Goal: Information Seeking & Learning: Learn about a topic

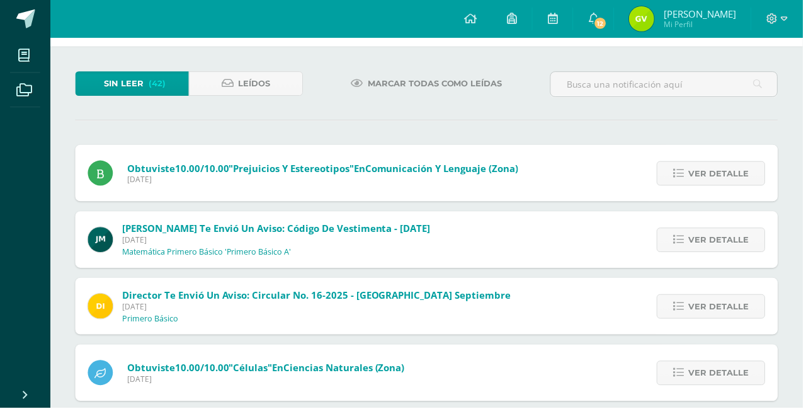
scroll to position [54, 0]
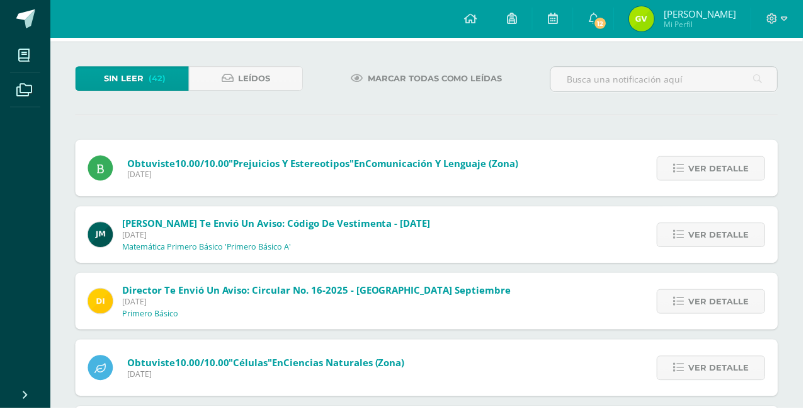
click at [28, 52] on icon at bounding box center [23, 55] width 11 height 13
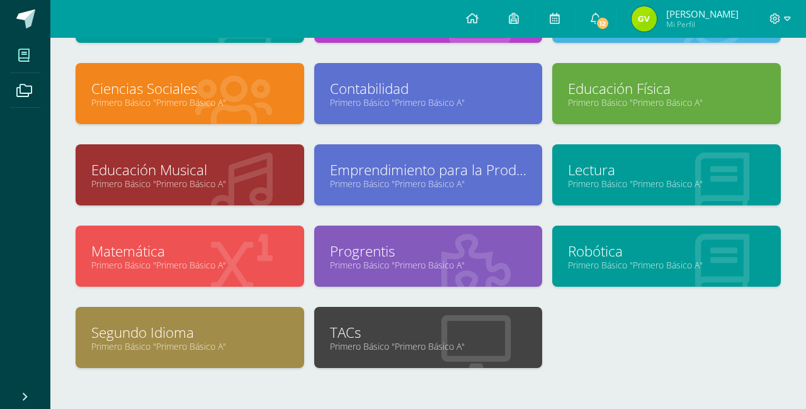
click at [99, 333] on link "Segundo Idioma" at bounding box center [189, 332] width 197 height 20
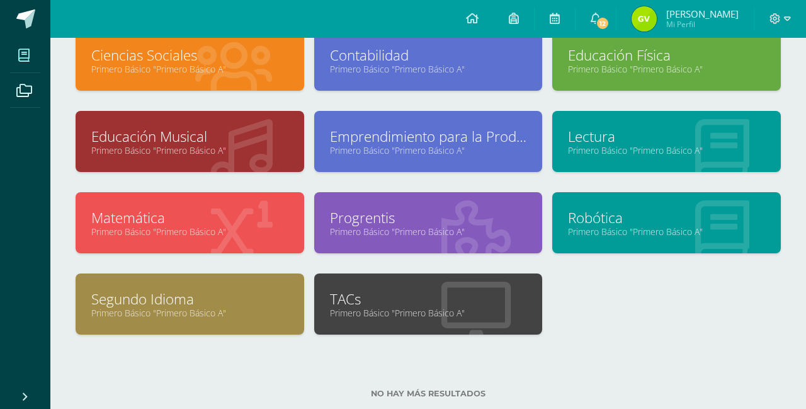
scroll to position [273, 0]
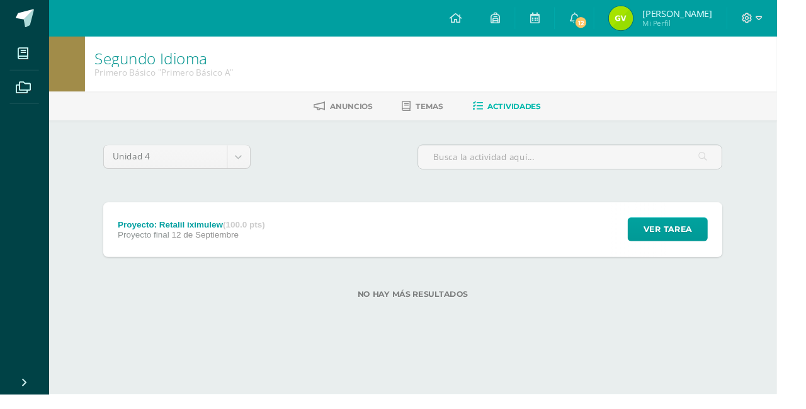
click at [127, 232] on div "Proyecto: Retalil iximulew (100.0 pts)" at bounding box center [198, 233] width 153 height 10
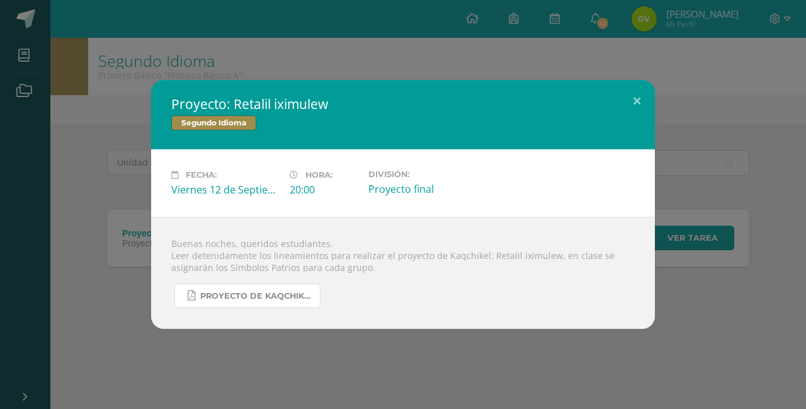
click at [200, 287] on link "Proyecto de Kaqchikel IV Unidad Secundaria.pdf" at bounding box center [247, 295] width 146 height 25
